Goal: Information Seeking & Learning: Understand process/instructions

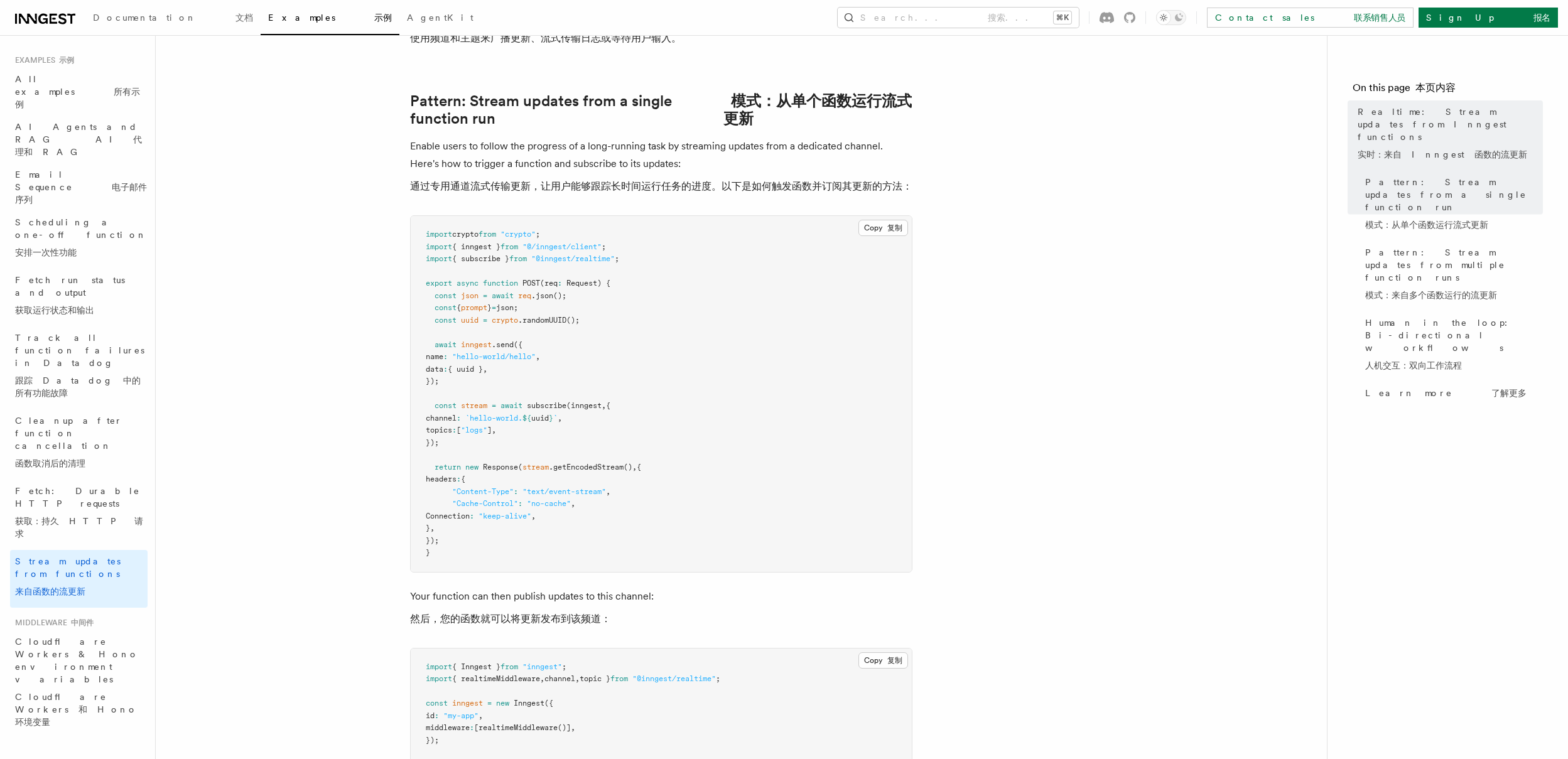
scroll to position [190, 0]
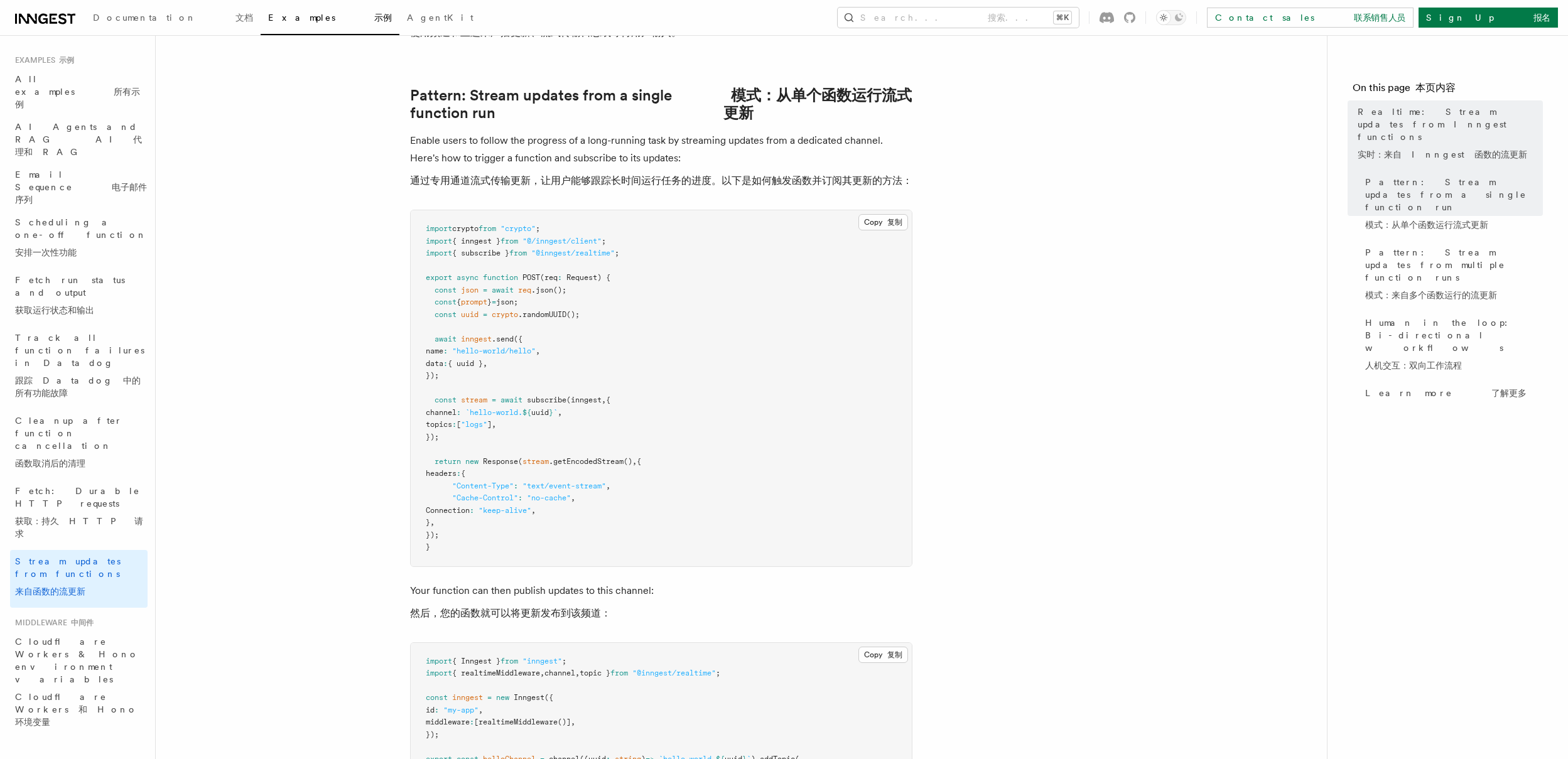
click at [520, 386] on pre "import crypto from "crypto" ; import { inngest } from "@/inngest/client" ; impo…" at bounding box center [662, 388] width 501 height 356
click at [522, 406] on pre "import crypto from "crypto" ; import { inngest } from "@/inngest/client" ; impo…" at bounding box center [662, 388] width 501 height 356
click at [546, 398] on span "subscribe" at bounding box center [546, 400] width 39 height 9
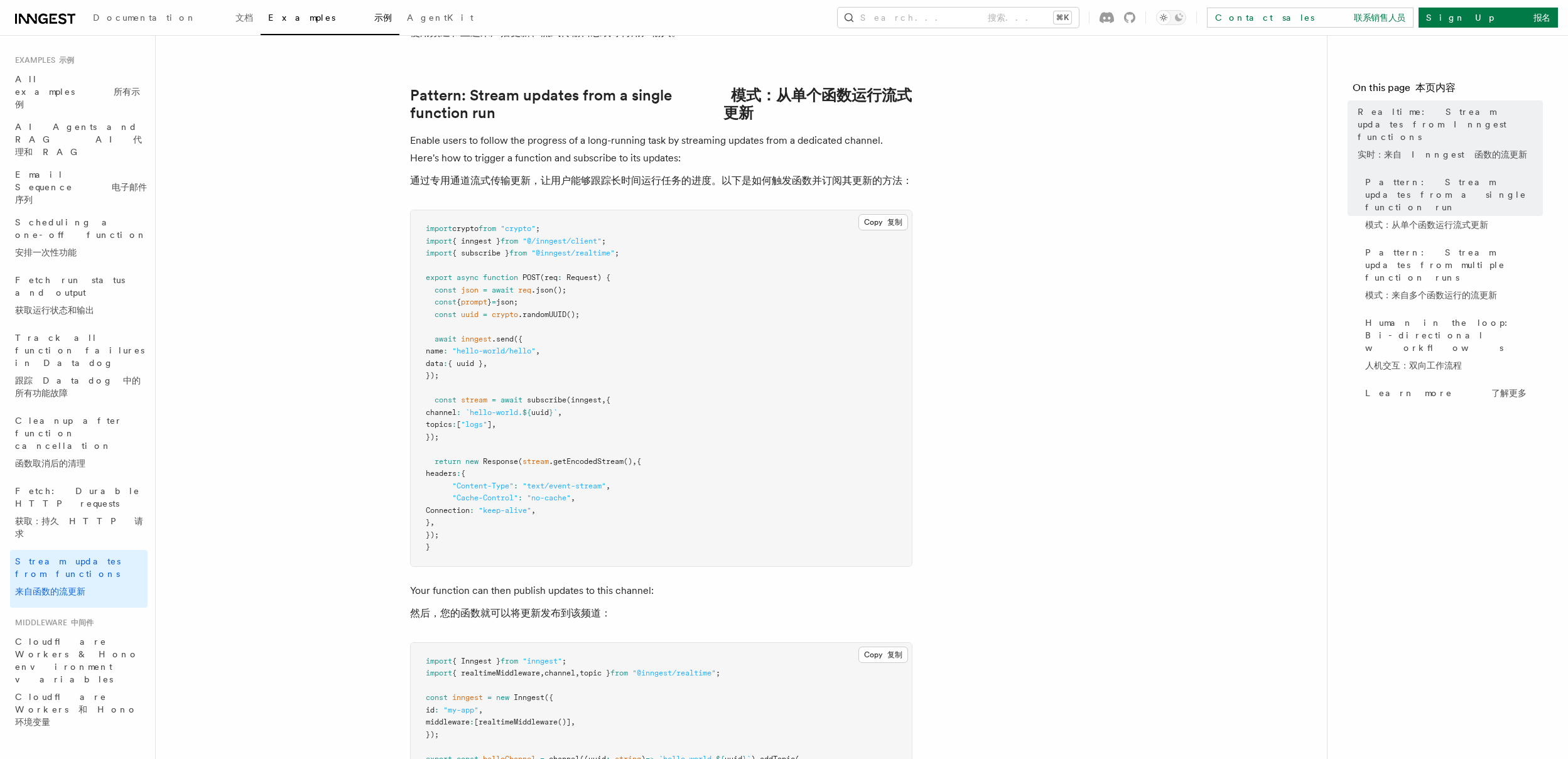
click at [547, 398] on span "subscribe" at bounding box center [546, 400] width 39 height 9
click at [701, 340] on pre "import crypto from "crypto" ; import { inngest } from "@/inngest/client" ; impo…" at bounding box center [662, 388] width 501 height 356
drag, startPoint x: 379, startPoint y: 335, endPoint x: 469, endPoint y: 378, distance: 99.7
click at [665, 368] on pre "import crypto from "crypto" ; import { inngest } from "@/inngest/client" ; impo…" at bounding box center [662, 388] width 501 height 356
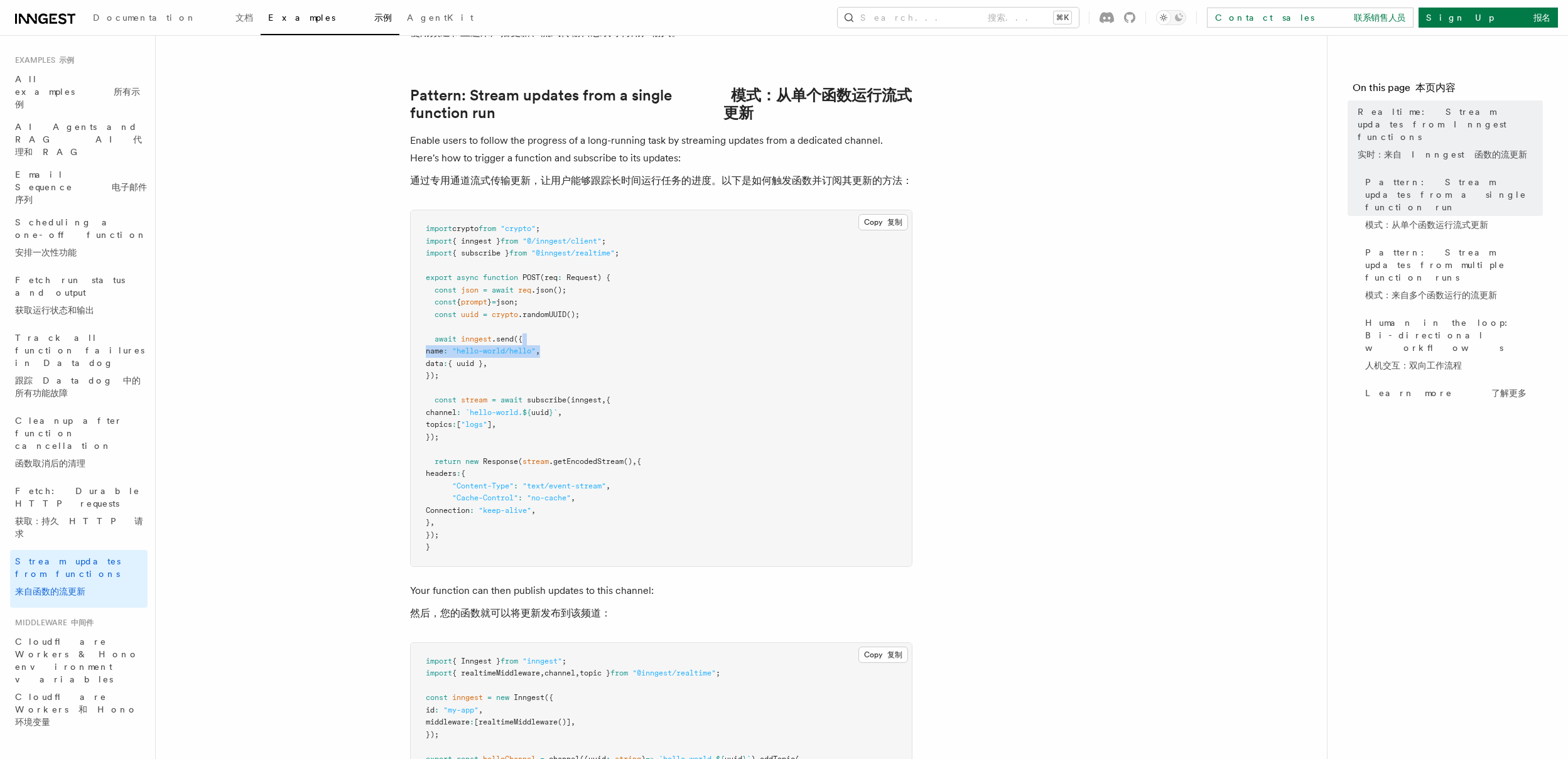
click at [645, 345] on pre "import crypto from "crypto" ; import { inngest } from "@/inngest/client" ; impo…" at bounding box center [662, 388] width 501 height 356
drag, startPoint x: 543, startPoint y: 382, endPoint x: 429, endPoint y: 334, distance: 123.7
click at [429, 334] on pre "import crypto from "crypto" ; import { inngest } from "@/inngest/client" ; impo…" at bounding box center [662, 388] width 501 height 356
drag, startPoint x: 603, startPoint y: 367, endPoint x: 610, endPoint y: 379, distance: 13.9
click at [603, 367] on pre "import crypto from "crypto" ; import { inngest } from "@/inngest/client" ; impo…" at bounding box center [662, 388] width 501 height 356
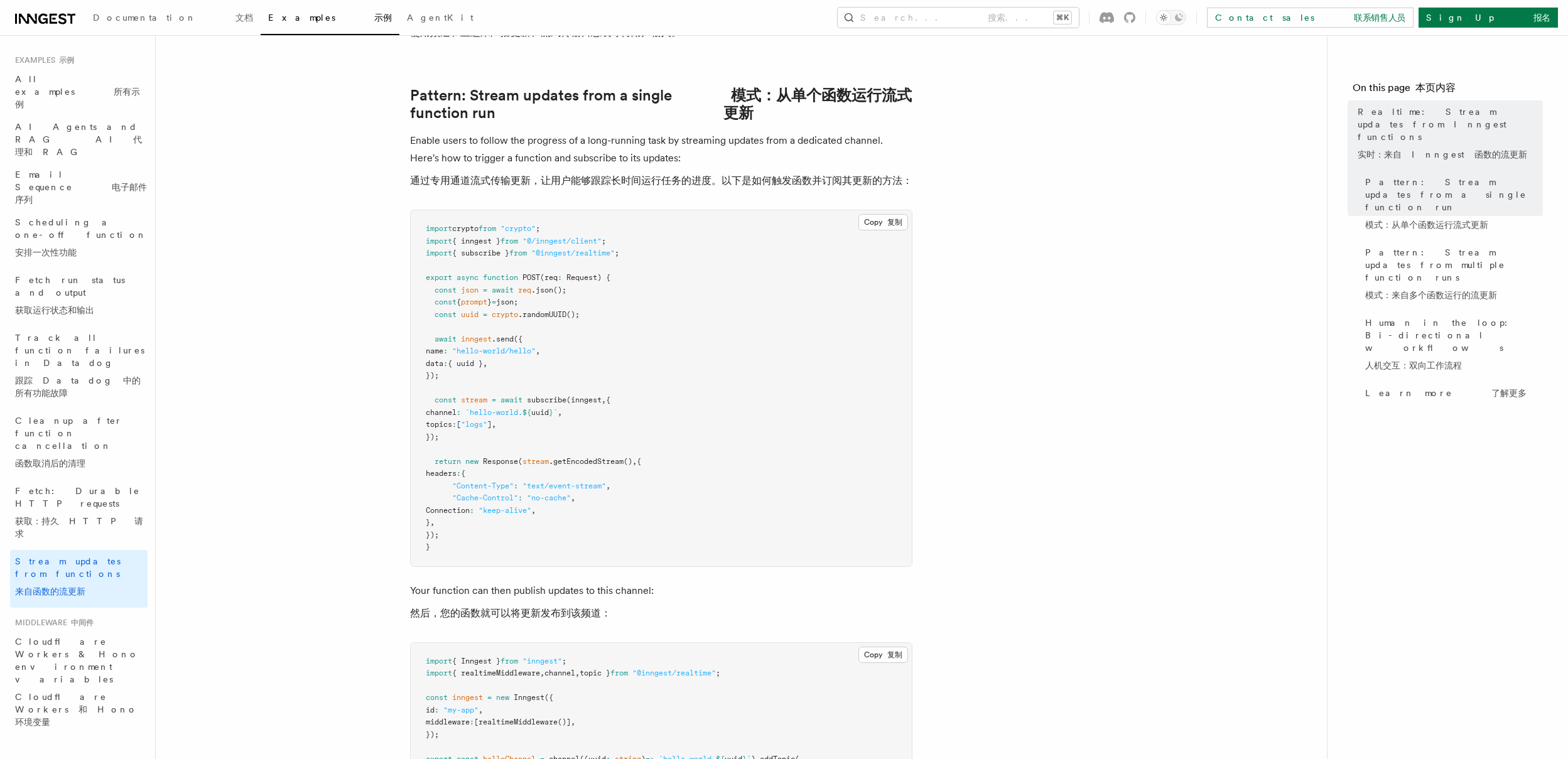
drag, startPoint x: 487, startPoint y: 431, endPoint x: 411, endPoint y: 399, distance: 82.5
click at [411, 399] on pre "import crypto from "crypto" ; import { inngest } from "@/inngest/client" ; impo…" at bounding box center [662, 388] width 501 height 356
click at [647, 399] on pre "import crypto from "crypto" ; import { inngest } from "@/inngest/client" ; impo…" at bounding box center [662, 388] width 501 height 356
click at [586, 401] on span "(inngest" at bounding box center [584, 400] width 35 height 9
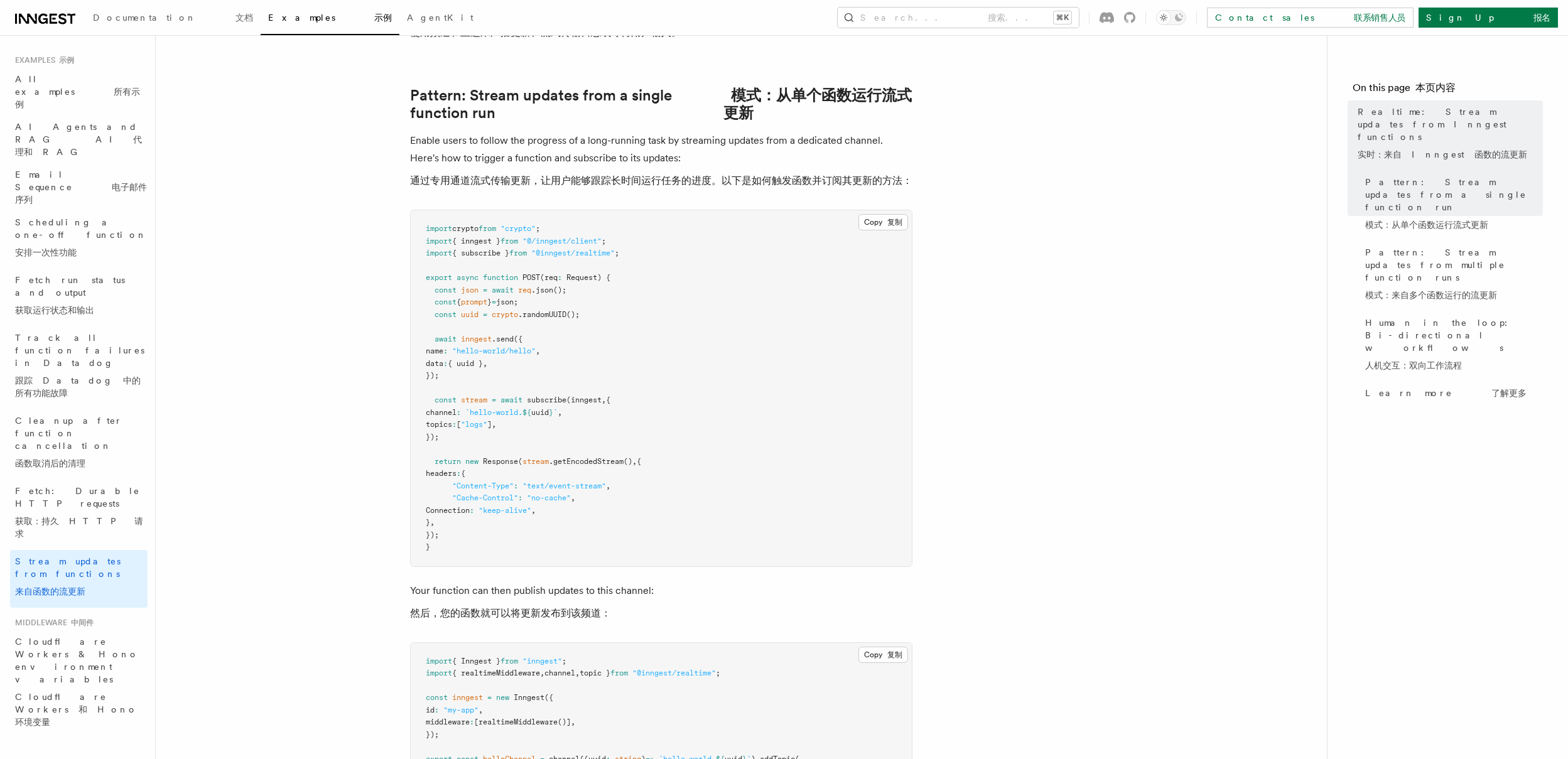
click at [551, 401] on span "subscribe" at bounding box center [546, 400] width 39 height 9
click at [562, 413] on span "," at bounding box center [559, 412] width 4 height 9
click at [594, 423] on pre "import crypto from "crypto" ; import { inngest } from "@/inngest/client" ; impo…" at bounding box center [662, 388] width 501 height 356
drag, startPoint x: 477, startPoint y: 436, endPoint x: 408, endPoint y: 398, distance: 78.8
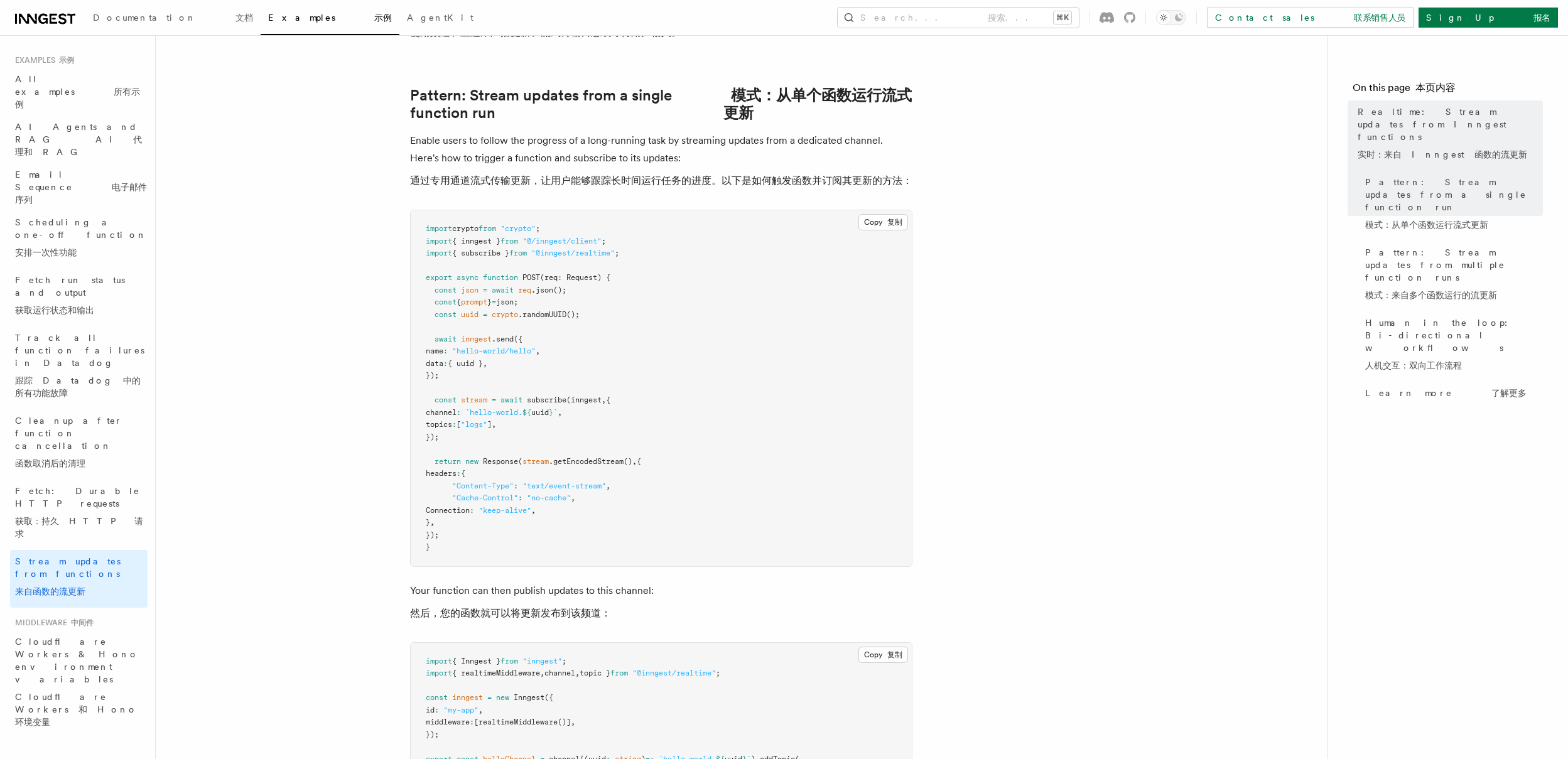
click at [621, 332] on pre "import crypto from "crypto" ; import { inngest } from "@/inngest/client" ; impo…" at bounding box center [662, 388] width 501 height 356
click at [866, 223] on button "Copy 复制 Copied 已复制" at bounding box center [883, 222] width 49 height 17
click at [758, 348] on pre "import crypto from "crypto" ; import { inngest } from "@/inngest/client" ; impo…" at bounding box center [662, 388] width 501 height 356
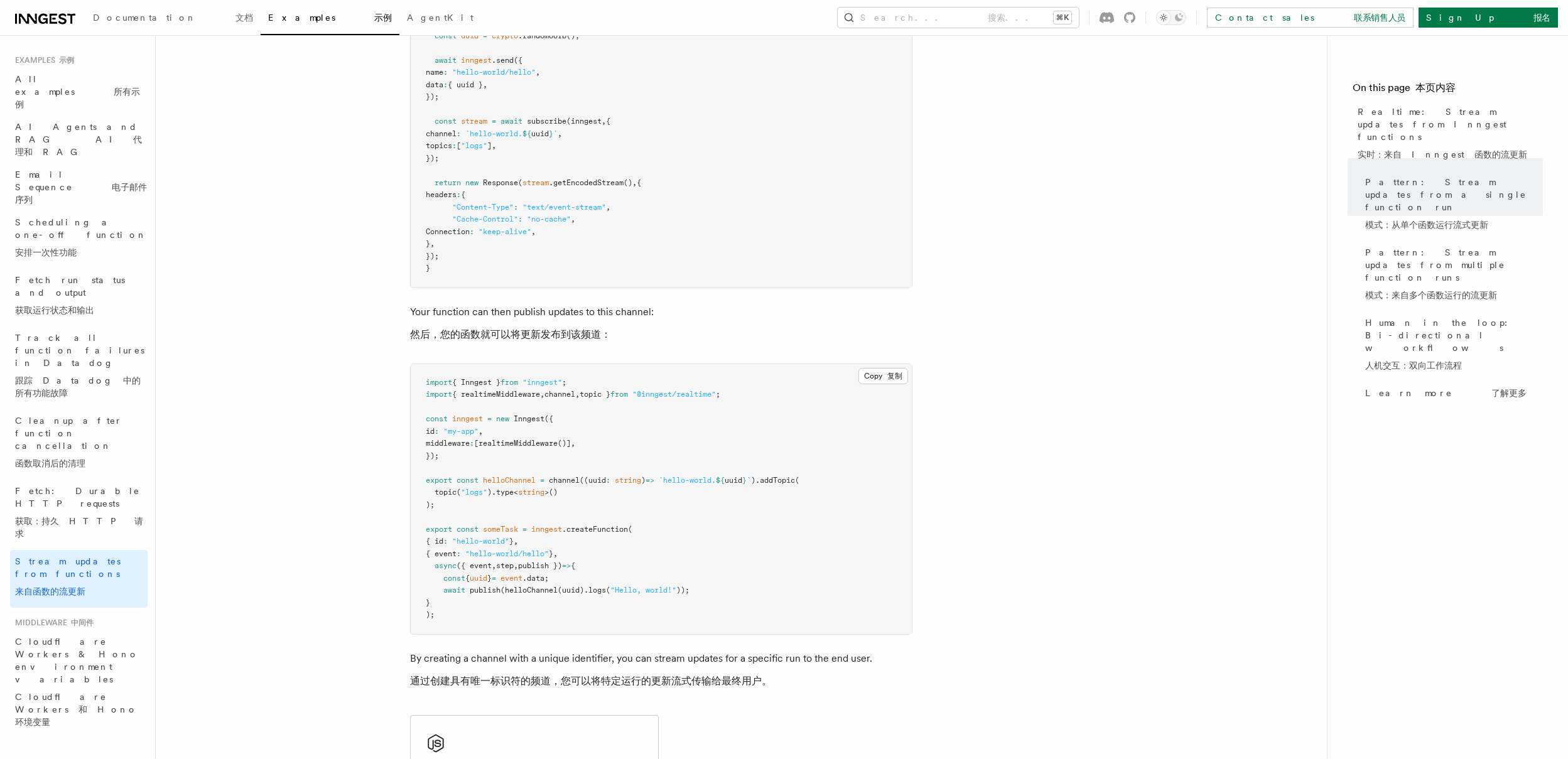
scroll to position [482, 0]
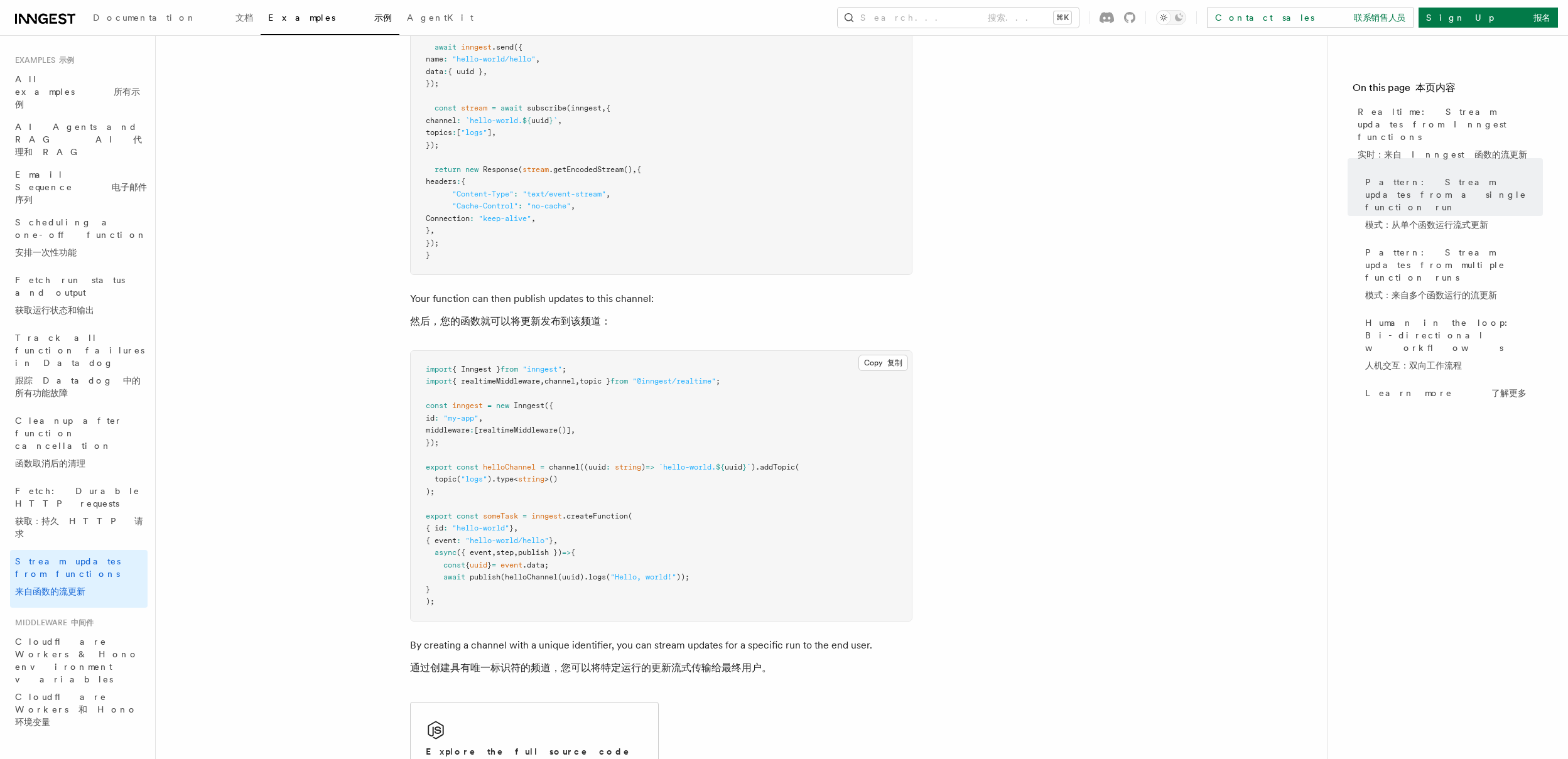
click at [573, 493] on pre "import { Inngest } from "inngest" ; import { realtimeMiddleware , channel , top…" at bounding box center [662, 485] width 501 height 270
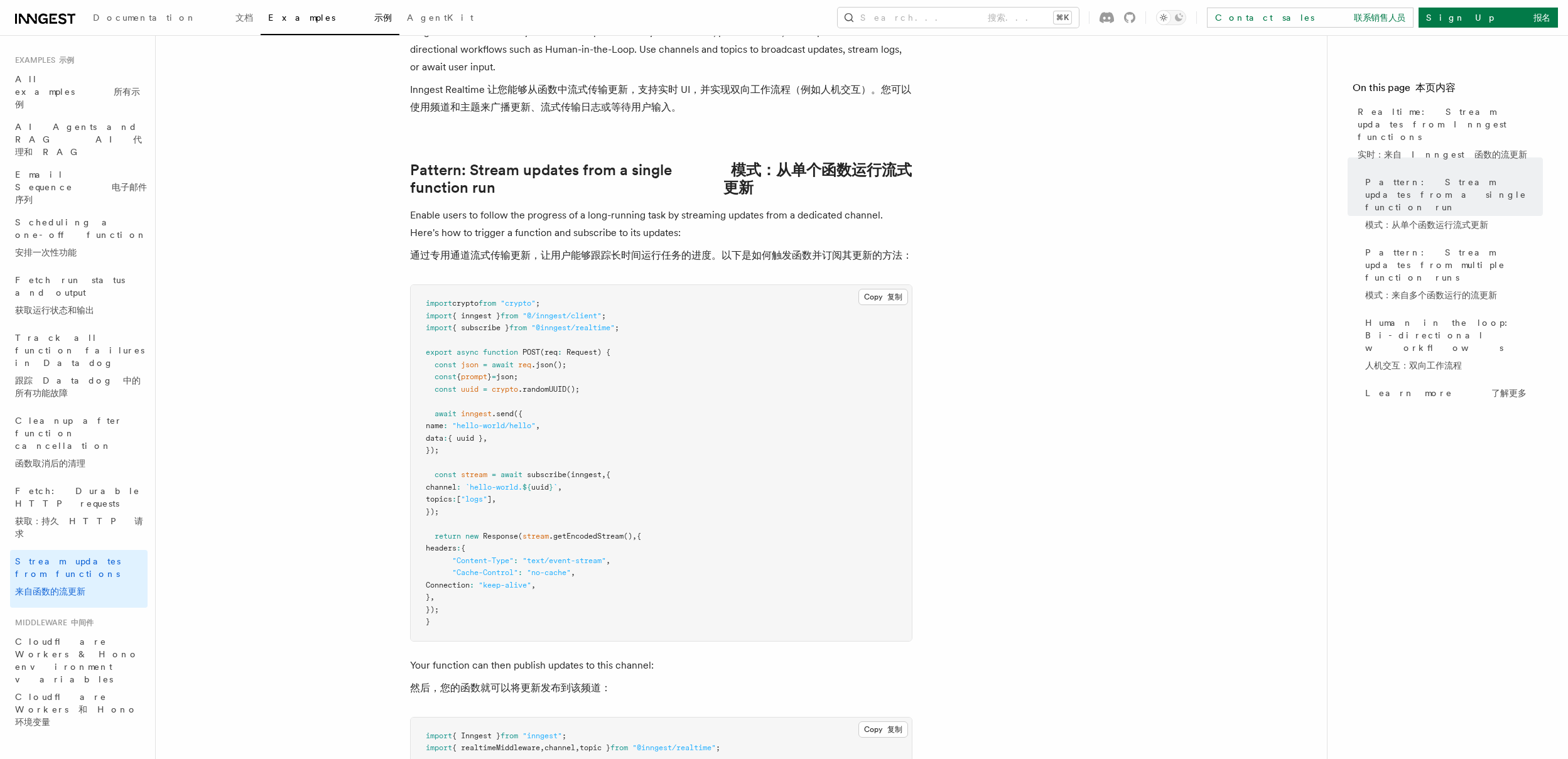
scroll to position [0, 0]
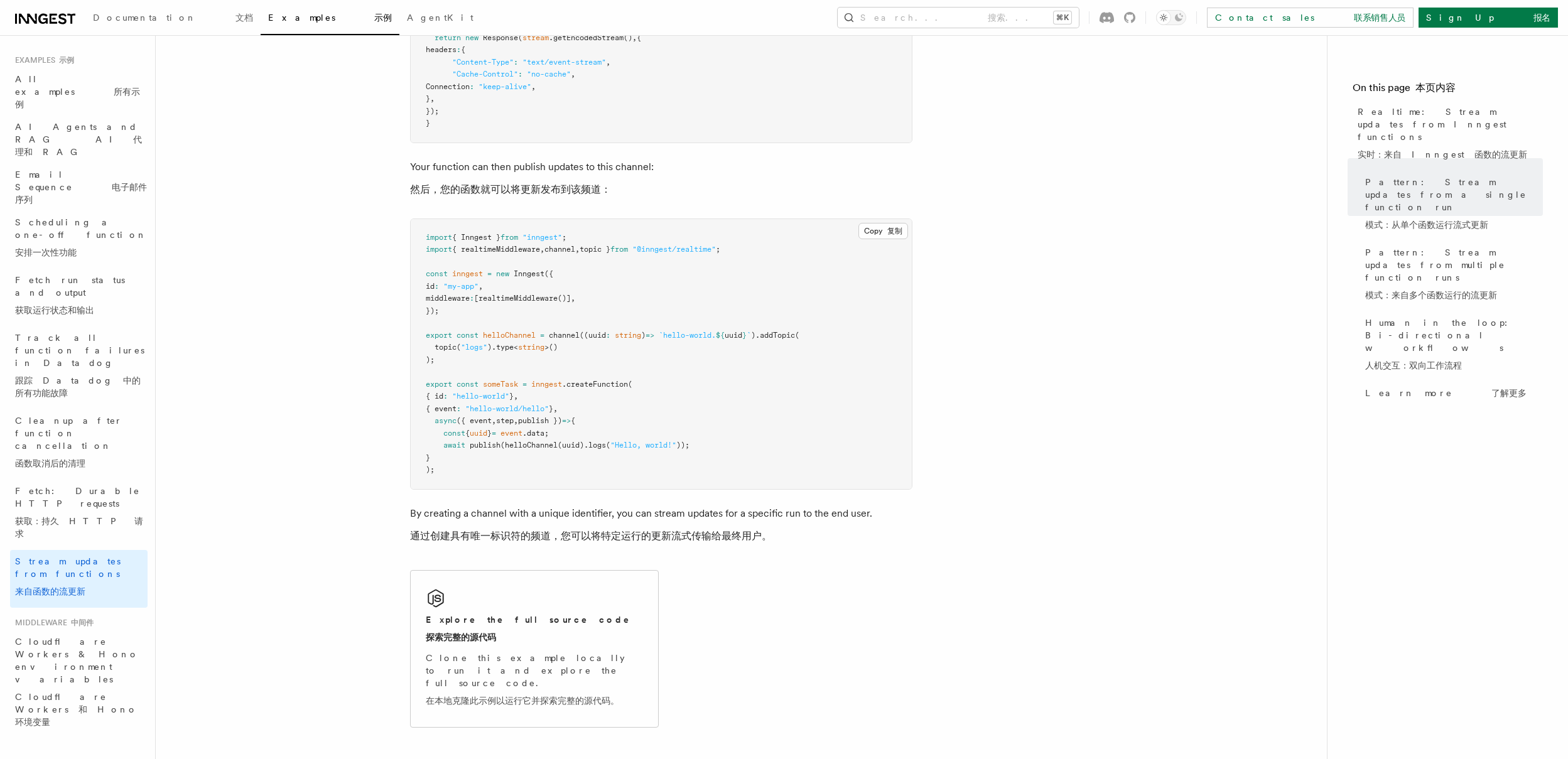
scroll to position [615, 0]
click at [540, 297] on span "realtimeMiddleware" at bounding box center [518, 296] width 79 height 9
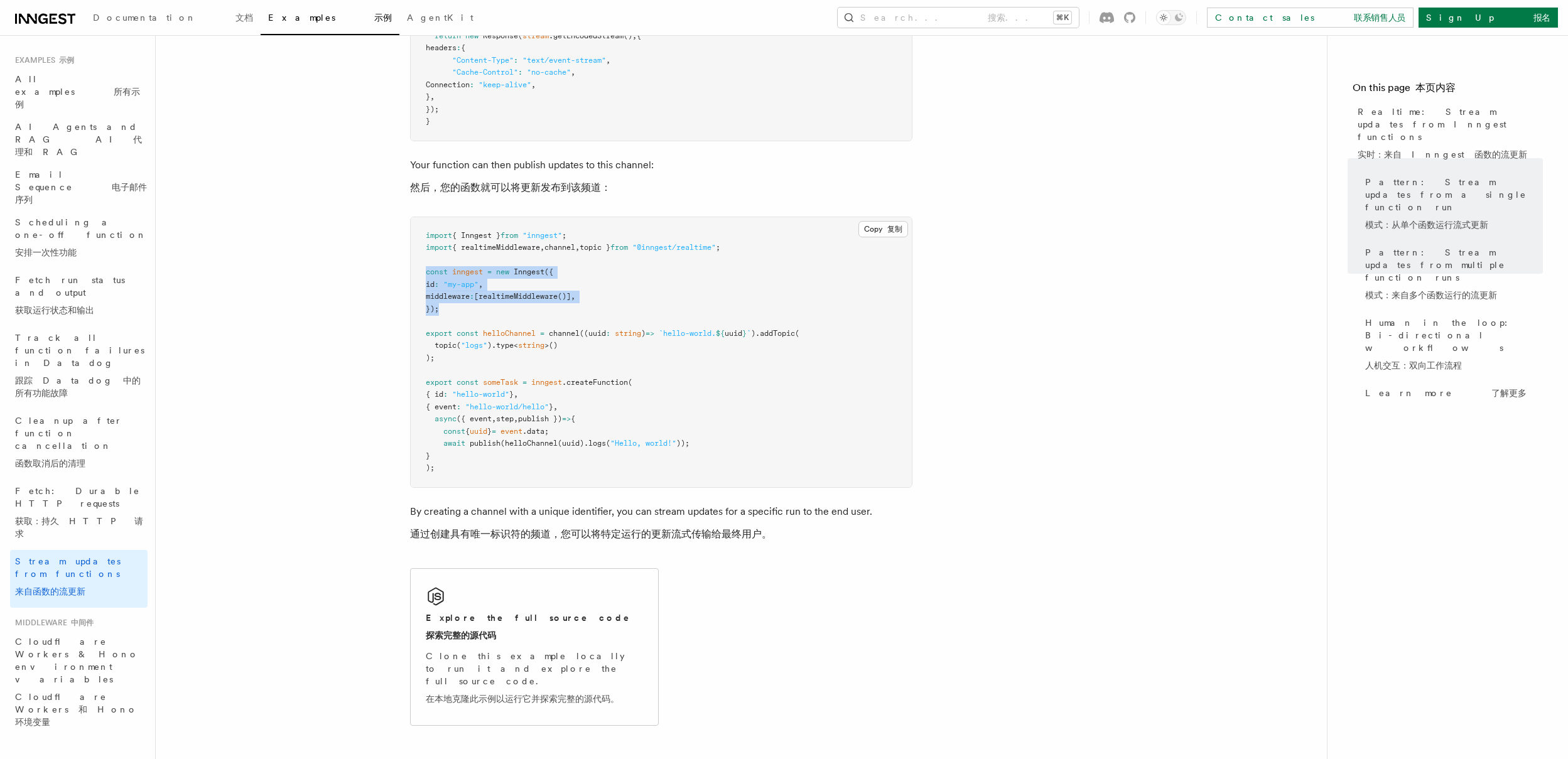
drag, startPoint x: 626, startPoint y: 304, endPoint x: 402, endPoint y: 275, distance: 225.9
click at [662, 283] on pre "import { Inngest } from "inngest" ; import { realtimeMiddleware , channel , top…" at bounding box center [662, 352] width 501 height 270
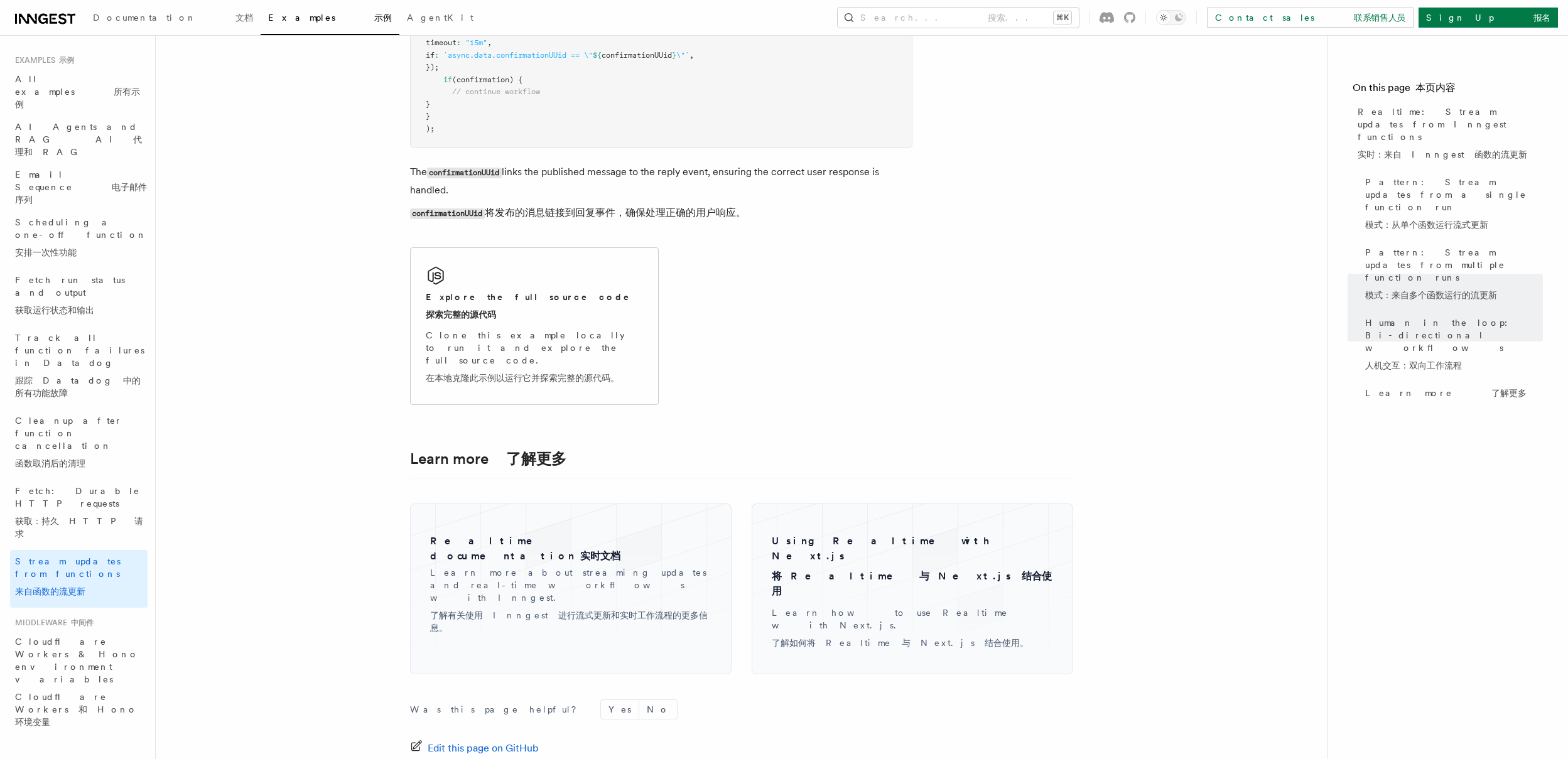
scroll to position [3348, 0]
